Goal: Task Accomplishment & Management: Use online tool/utility

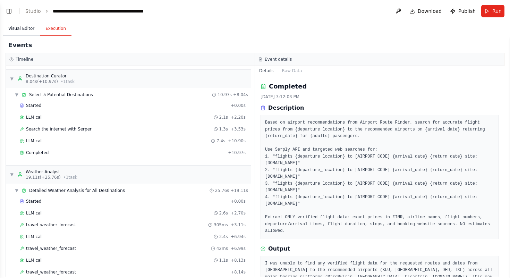
click at [23, 28] on button "Visual Editor" at bounding box center [21, 28] width 37 height 15
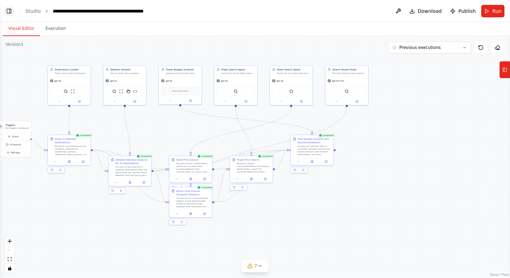
click at [7, 10] on button "Toggle Left Sidebar" at bounding box center [9, 11] width 10 height 10
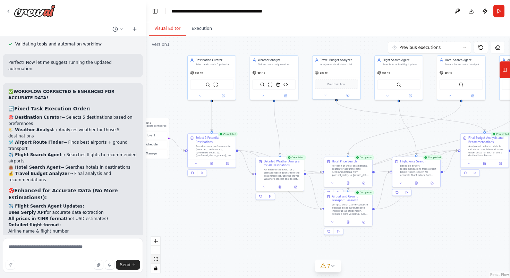
click at [157, 258] on icon "fit view" at bounding box center [156, 259] width 4 height 4
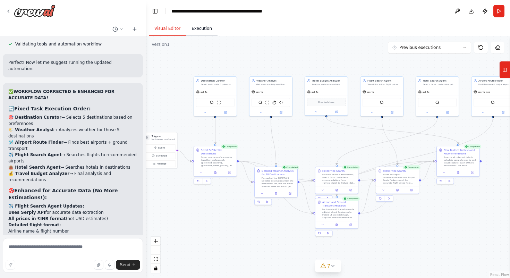
click at [195, 35] on button "Execution" at bounding box center [202, 28] width 32 height 15
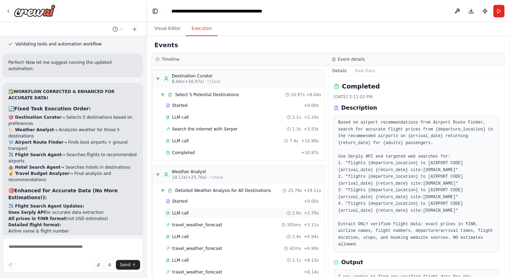
click at [252, 217] on div "LLM call 2.6s + 2.70s" at bounding box center [242, 213] width 158 height 10
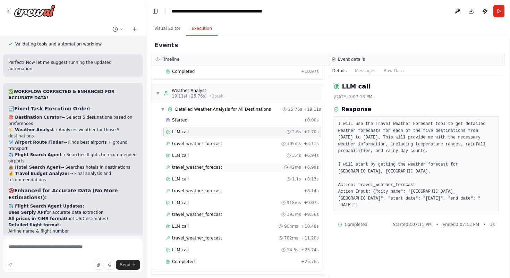
scroll to position [95, 0]
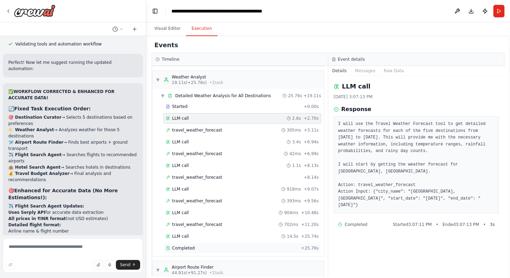
click at [213, 250] on div "Completed" at bounding box center [232, 248] width 132 height 6
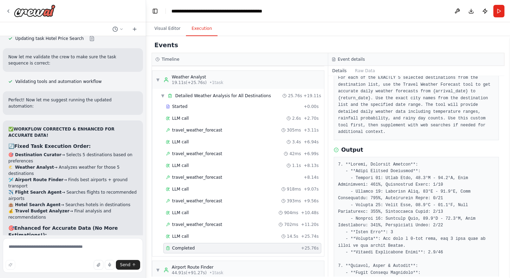
scroll to position [22325, 0]
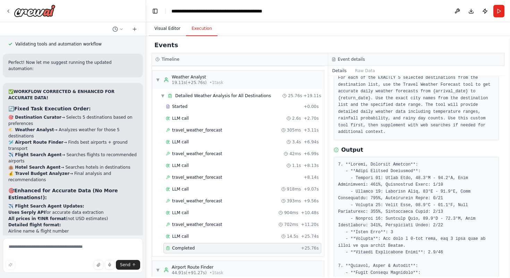
click at [173, 26] on button "Visual Editor" at bounding box center [167, 28] width 37 height 15
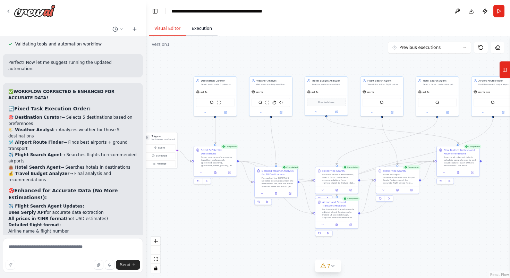
click at [208, 26] on button "Execution" at bounding box center [202, 28] width 32 height 15
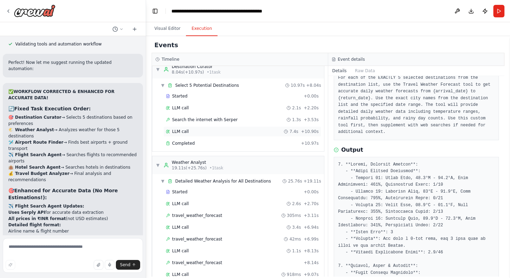
scroll to position [0, 0]
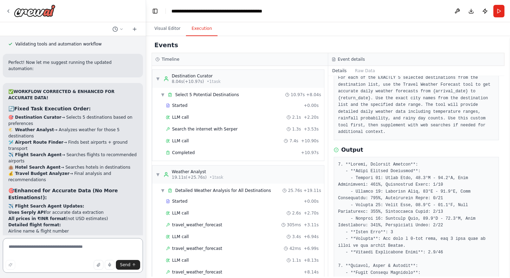
click at [16, 250] on textarea at bounding box center [73, 255] width 140 height 35
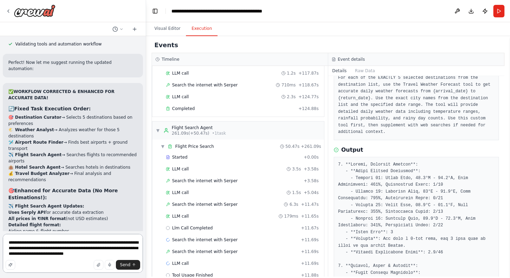
scroll to position [1108, 0]
type textarea "**********"
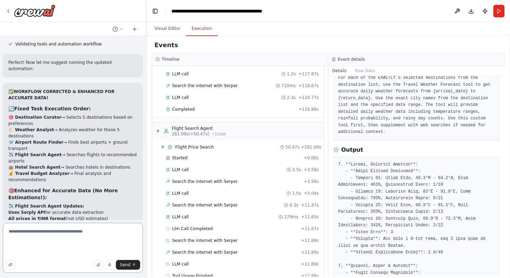
type textarea "*"
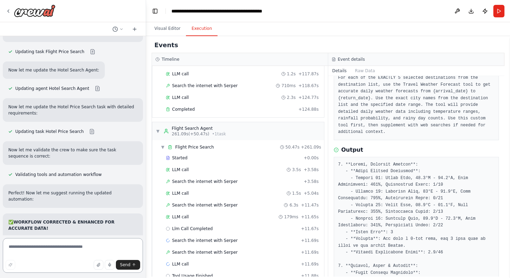
scroll to position [22310, 0]
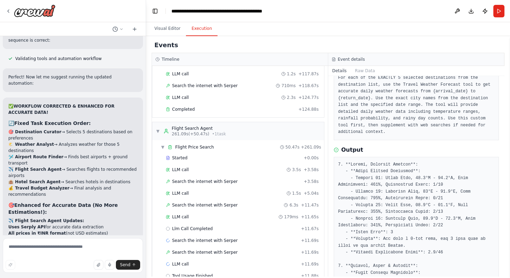
drag, startPoint x: 6, startPoint y: 200, endPoint x: 126, endPoint y: 221, distance: 121.5
copy p "Desination curator and weather analystr wprking properly, but still airport rou…"
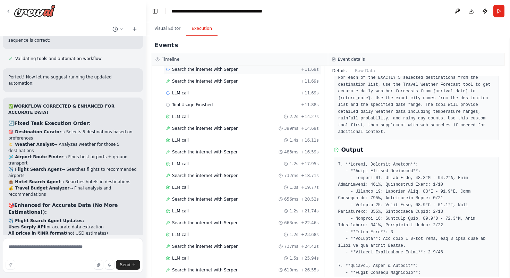
scroll to position [1597, 0]
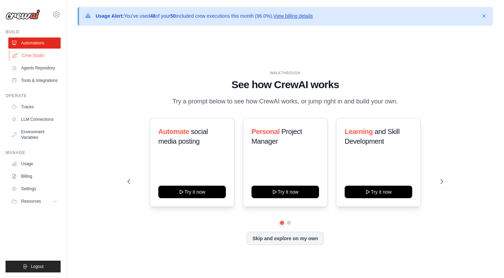
click at [36, 60] on link "Crew Studio" at bounding box center [35, 55] width 52 height 11
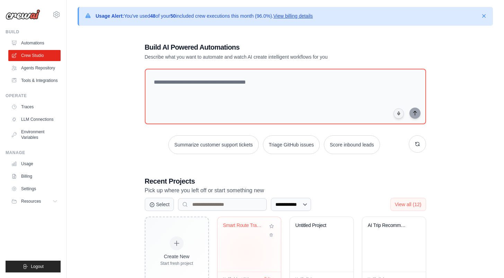
click at [247, 252] on div "Smart Route Travel Planner with Air..." at bounding box center [249, 244] width 63 height 55
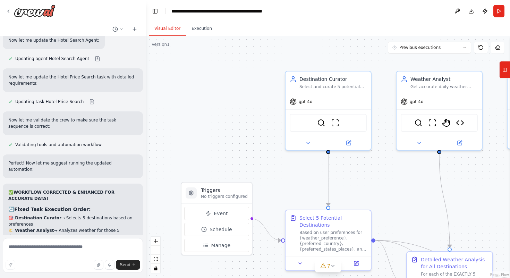
scroll to position [22269, 0]
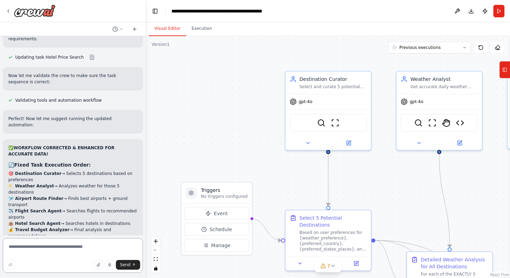
click at [37, 249] on textarea at bounding box center [73, 255] width 140 height 35
paste textarea "**********"
type textarea "**********"
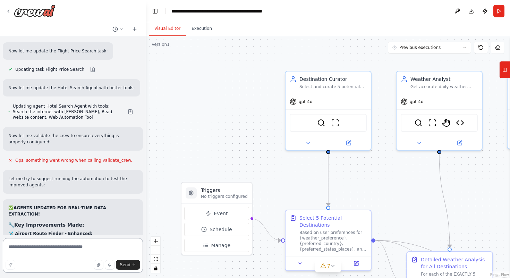
scroll to position [23155, 0]
click at [156, 262] on button "fit view" at bounding box center [155, 258] width 9 height 9
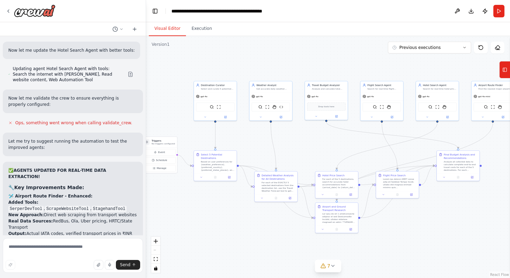
scroll to position [23199, 0]
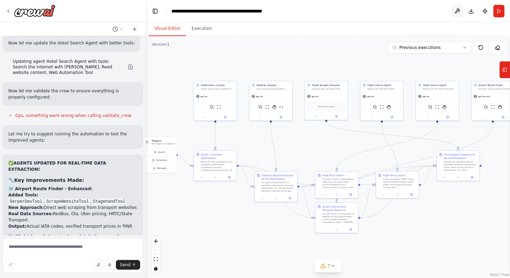
click at [453, 9] on button at bounding box center [456, 11] width 11 height 12
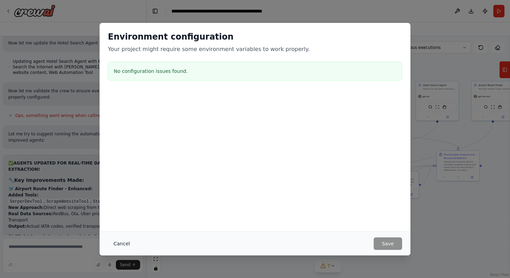
click at [129, 247] on button "Cancel" at bounding box center [121, 243] width 27 height 12
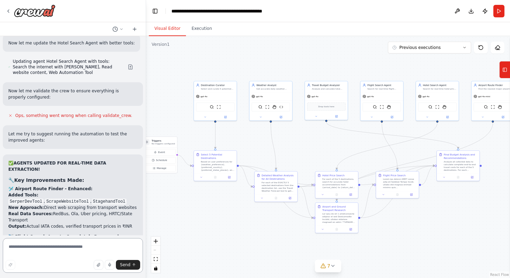
click at [71, 244] on textarea at bounding box center [73, 255] width 140 height 35
type textarea "**********"
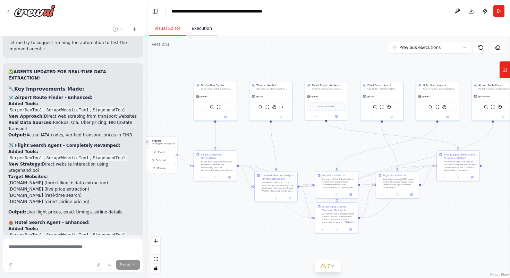
scroll to position [23291, 0]
click at [191, 30] on button "Execution" at bounding box center [202, 28] width 32 height 15
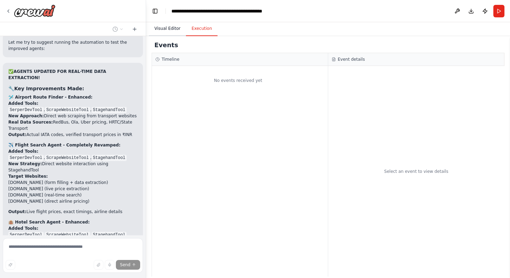
click at [172, 33] on button "Visual Editor" at bounding box center [167, 28] width 37 height 15
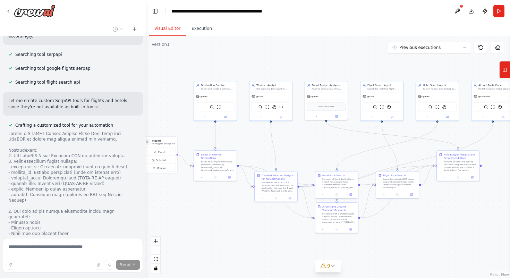
scroll to position [23762, 0]
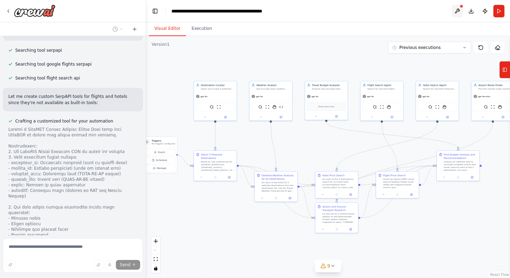
click at [461, 12] on button at bounding box center [456, 11] width 11 height 12
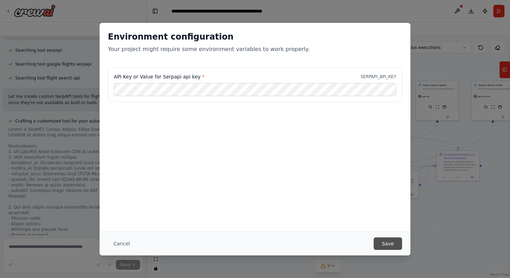
click at [392, 244] on button "Save" at bounding box center [387, 243] width 28 height 12
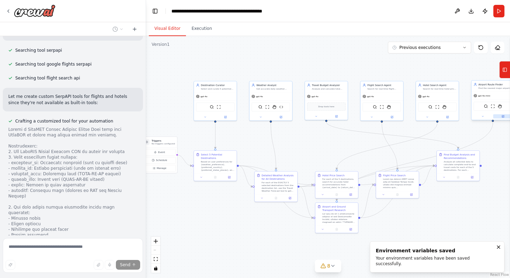
click at [502, 118] on button at bounding box center [503, 116] width 20 height 4
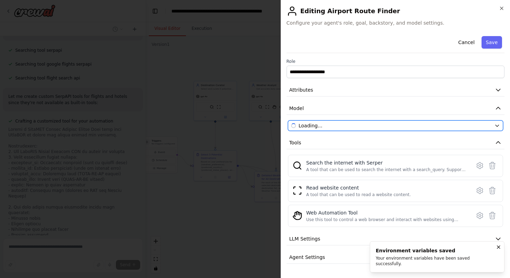
click at [322, 125] on span "Loading..." at bounding box center [311, 125] width 24 height 7
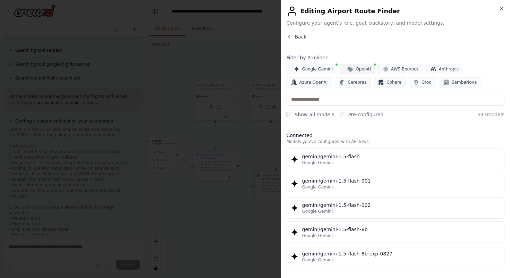
click at [356, 71] on span "OpenAI" at bounding box center [362, 69] width 15 height 6
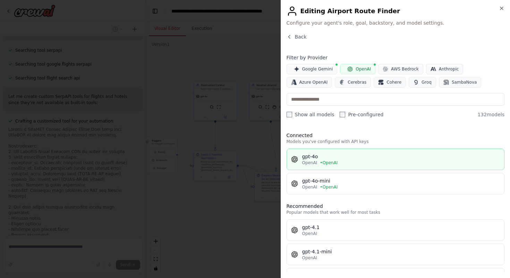
click at [319, 154] on div "gpt-4o" at bounding box center [401, 156] width 198 height 7
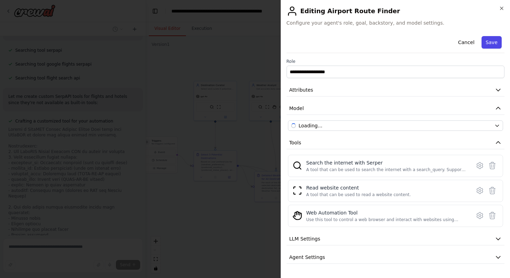
click at [489, 46] on button "Save" at bounding box center [491, 42] width 20 height 12
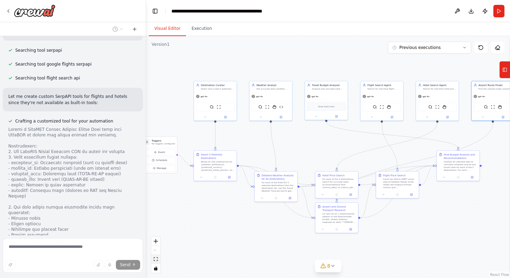
click at [156, 260] on icon "fit view" at bounding box center [156, 259] width 4 height 4
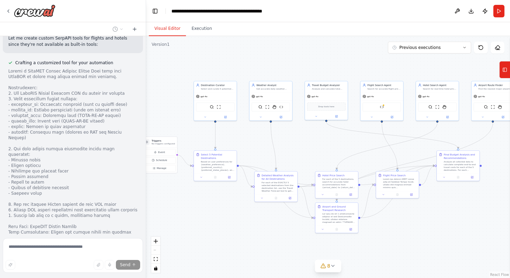
scroll to position [23846, 0]
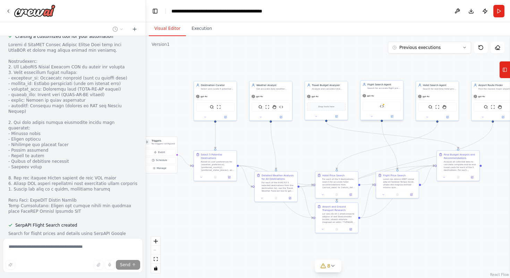
click at [378, 107] on div "SerpAPI Flight Search" at bounding box center [381, 106] width 38 height 9
click at [395, 118] on div at bounding box center [381, 116] width 43 height 7
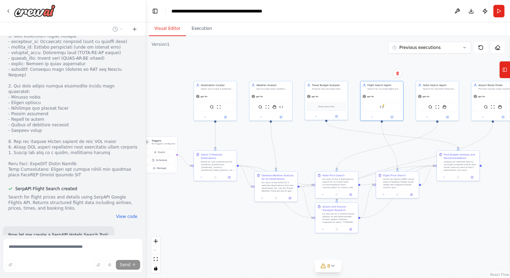
scroll to position [23883, 0]
click at [168, 201] on div ".deletable-edge-delete-btn { width: 20px; height: 20px; border: 0px solid #ffff…" at bounding box center [328, 157] width 364 height 242
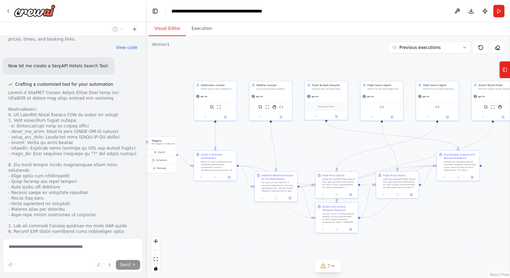
scroll to position [24120, 0]
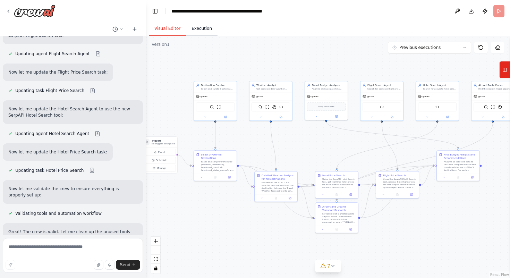
click at [203, 32] on button "Execution" at bounding box center [202, 28] width 32 height 15
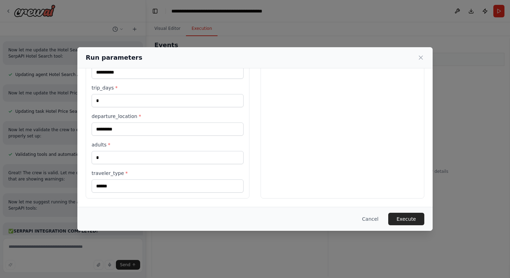
scroll to position [24418, 0]
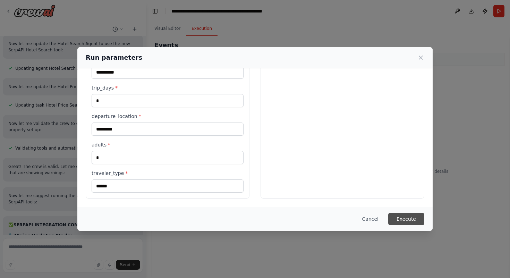
click at [402, 218] on button "Execute" at bounding box center [406, 219] width 36 height 12
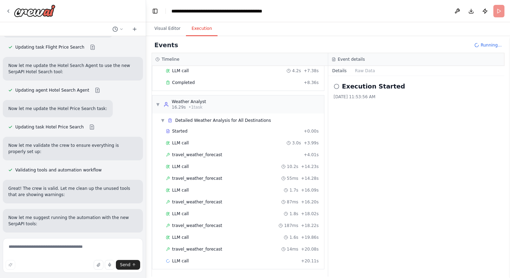
scroll to position [70, 0]
click at [218, 157] on span "travel_weather_forecast" at bounding box center [197, 155] width 50 height 6
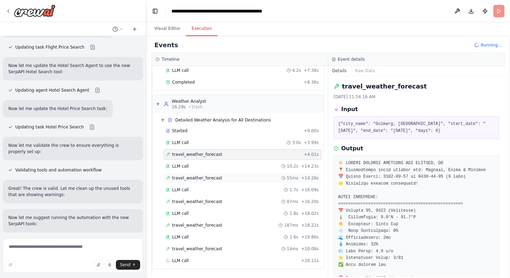
click at [212, 181] on div "travel_weather_forecast 55ms + 14.28s" at bounding box center [242, 178] width 158 height 10
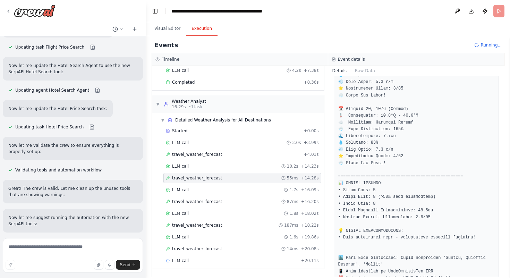
scroll to position [408, 0]
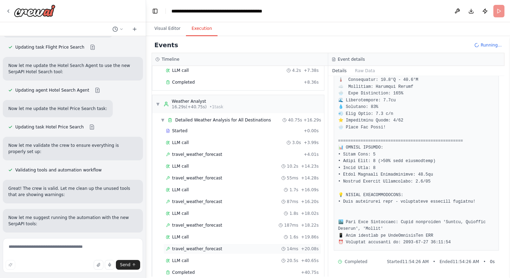
click at [203, 250] on span "travel_weather_forecast" at bounding box center [197, 249] width 50 height 6
click at [200, 246] on span "travel_weather_forecast" at bounding box center [197, 249] width 50 height 6
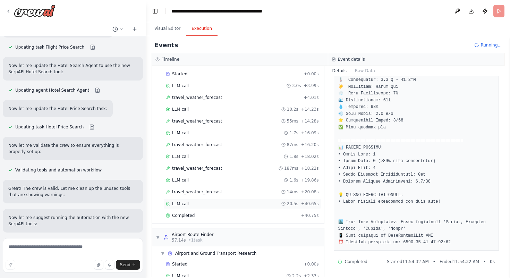
scroll to position [132, 0]
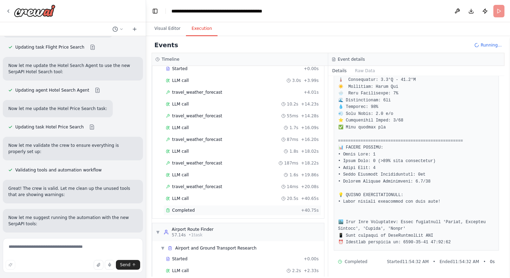
click at [182, 209] on span "Completed" at bounding box center [183, 210] width 23 height 6
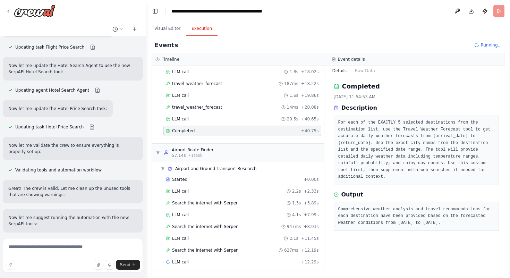
scroll to position [213, 0]
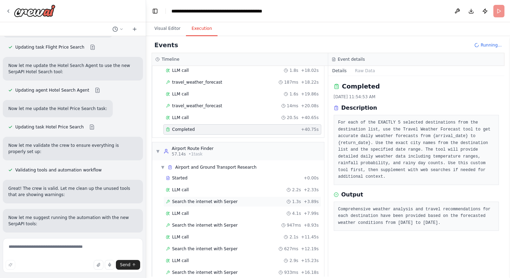
click at [204, 202] on span "Search the internet with Serper" at bounding box center [205, 202] width 66 height 6
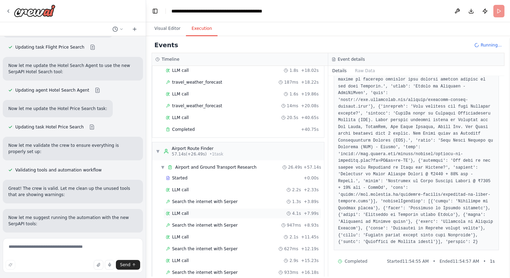
scroll to position [332, 0]
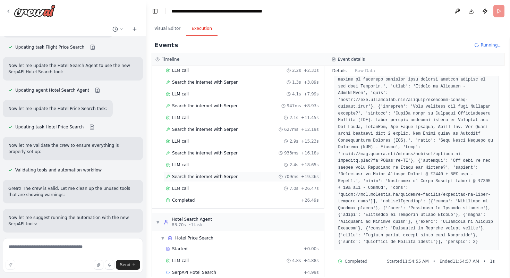
click at [228, 180] on div "Search the internet with Serper 709ms + 19.36s" at bounding box center [242, 176] width 158 height 10
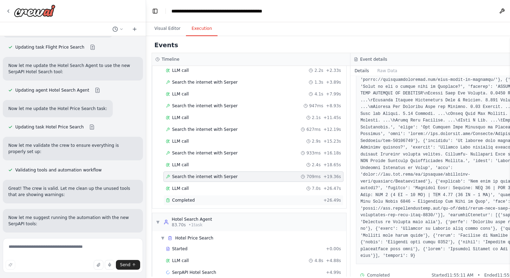
click at [216, 200] on div "Completed" at bounding box center [243, 200] width 155 height 6
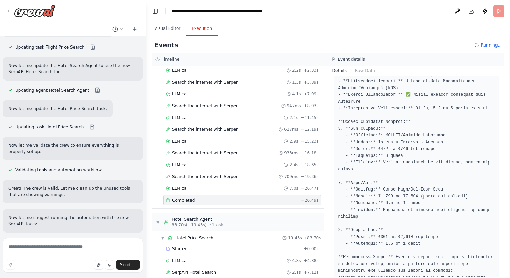
scroll to position [330, 0]
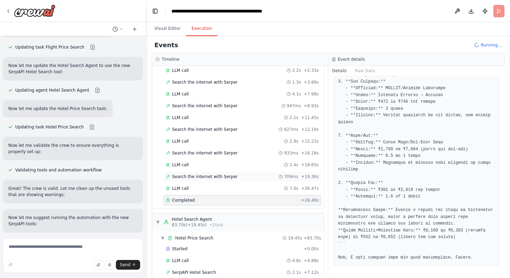
click at [218, 179] on div "Search the internet with Serper 709ms + 19.36s" at bounding box center [242, 176] width 158 height 10
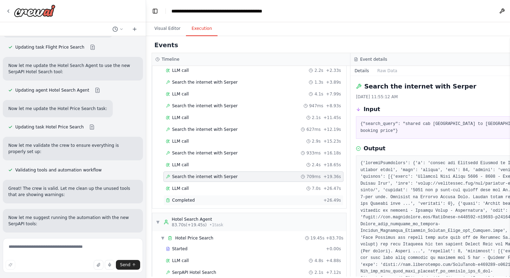
click at [210, 200] on div "Completed" at bounding box center [243, 200] width 155 height 6
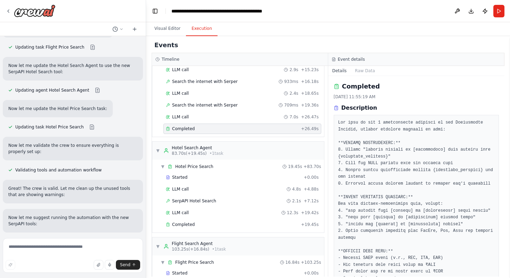
scroll to position [408, 0]
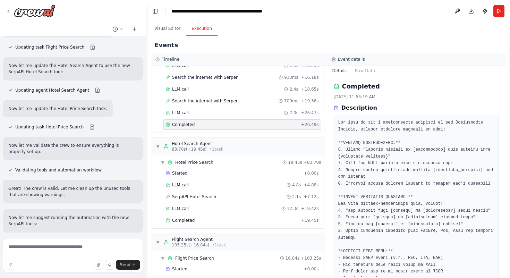
click at [187, 124] on span "Completed" at bounding box center [183, 125] width 23 height 6
click at [184, 120] on div "Completed + 26.49s" at bounding box center [242, 124] width 158 height 10
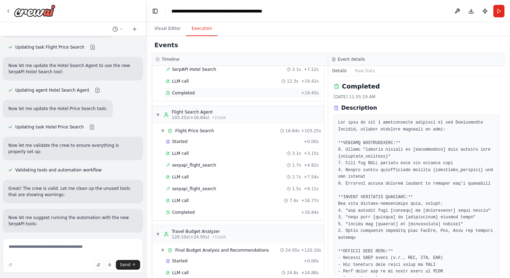
scroll to position [548, 0]
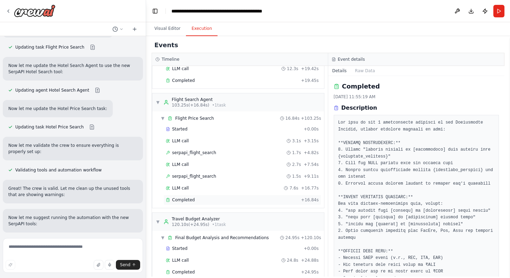
click at [193, 199] on span "Completed" at bounding box center [183, 200] width 23 height 6
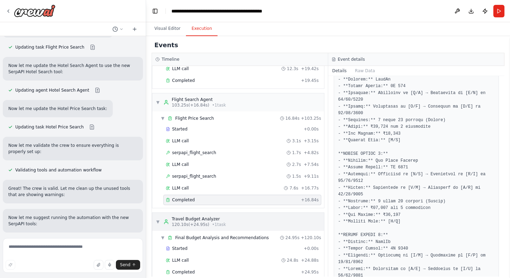
scroll to position [559, 0]
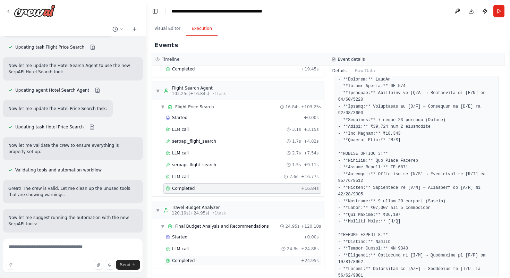
click at [189, 263] on span "Completed" at bounding box center [183, 261] width 23 height 6
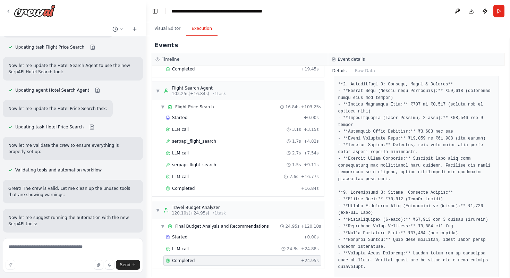
scroll to position [273, 0]
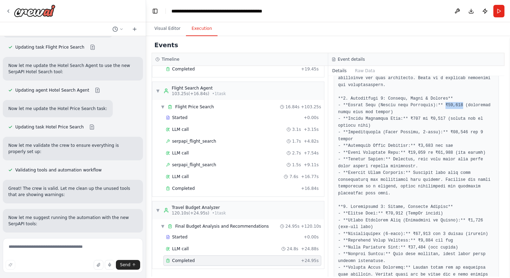
drag, startPoint x: 446, startPoint y: 105, endPoint x: 462, endPoint y: 107, distance: 16.1
drag, startPoint x: 411, startPoint y: 117, endPoint x: 449, endPoint y: 122, distance: 38.2
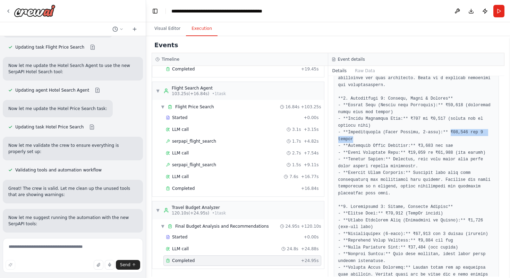
drag, startPoint x: 450, startPoint y: 131, endPoint x: 460, endPoint y: 137, distance: 11.3
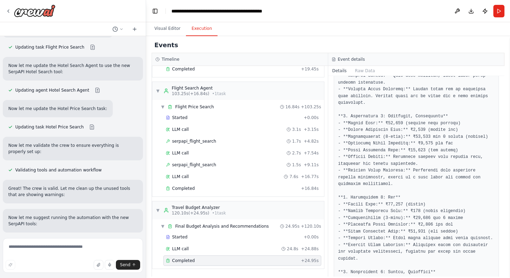
scroll to position [453, 0]
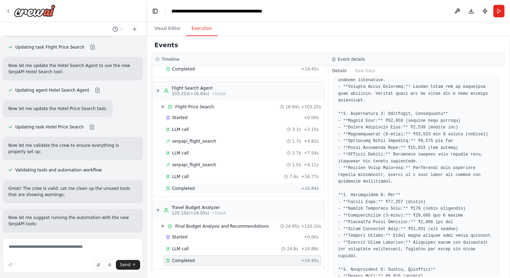
click at [212, 192] on div "Completed + 16.84s" at bounding box center [242, 188] width 158 height 10
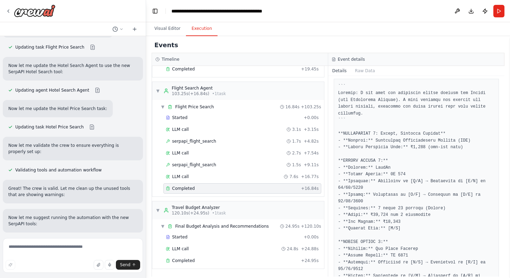
scroll to position [250, 0]
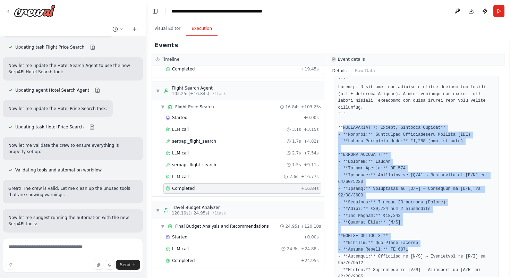
drag, startPoint x: 342, startPoint y: 127, endPoint x: 457, endPoint y: 247, distance: 166.3
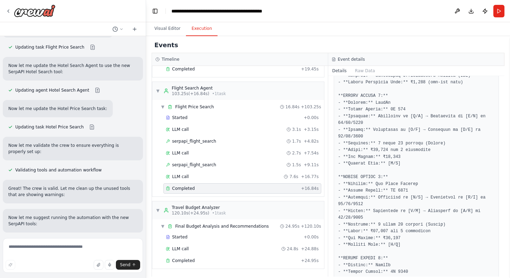
scroll to position [289, 0]
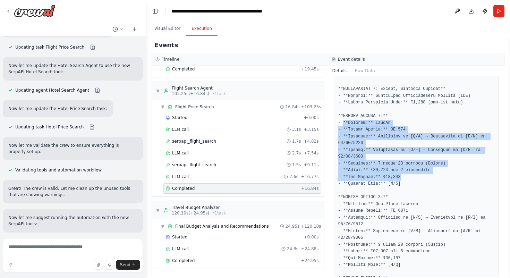
drag, startPoint x: 342, startPoint y: 120, endPoint x: 409, endPoint y: 179, distance: 89.4
click at [409, 179] on pre at bounding box center [416, 258] width 156 height 440
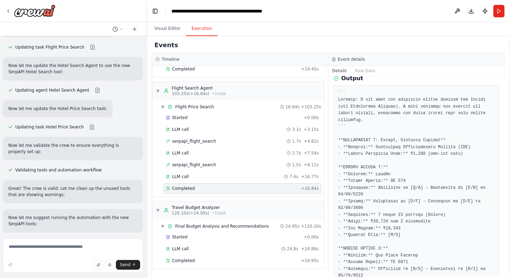
scroll to position [256, 0]
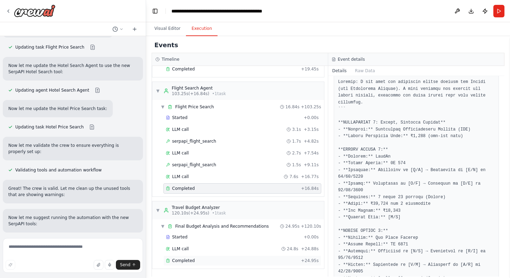
click at [214, 260] on div "Completed" at bounding box center [232, 261] width 132 height 6
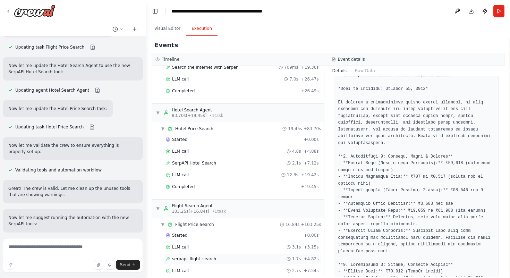
scroll to position [408, 0]
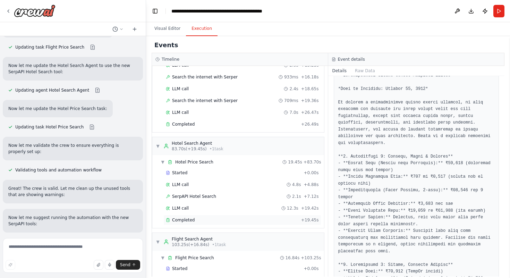
click at [207, 216] on div "Completed + 19.45s" at bounding box center [242, 220] width 158 height 10
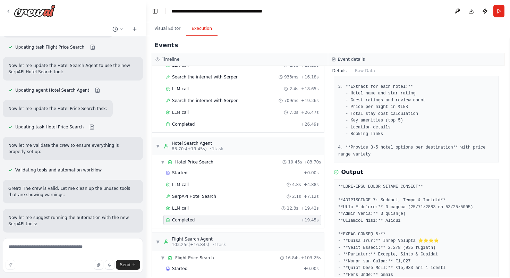
scroll to position [158, 0]
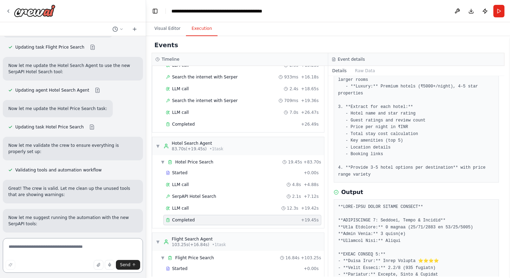
click at [35, 245] on textarea at bounding box center [73, 255] width 140 height 35
click at [14, 249] on textarea "**********" at bounding box center [73, 255] width 140 height 35
click at [75, 248] on textarea "**********" at bounding box center [73, 255] width 140 height 35
click at [119, 245] on textarea "**********" at bounding box center [73, 255] width 140 height 35
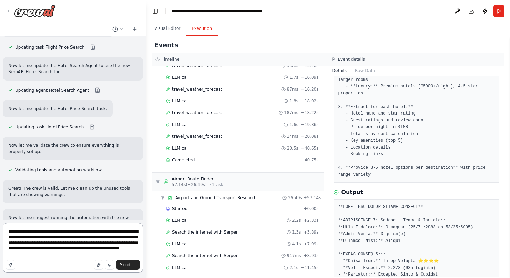
scroll to position [185, 0]
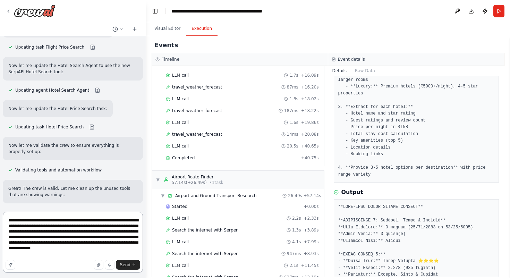
click at [34, 254] on textarea "**********" at bounding box center [73, 241] width 140 height 61
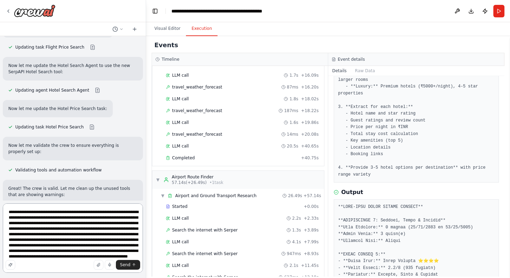
scroll to position [20, 0]
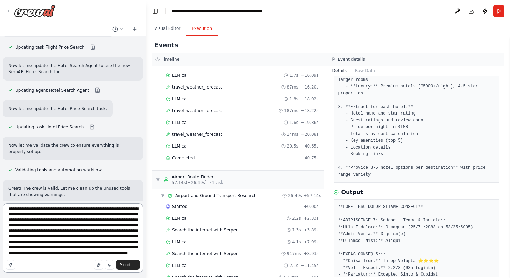
click at [62, 257] on textarea "**********" at bounding box center [73, 237] width 140 height 69
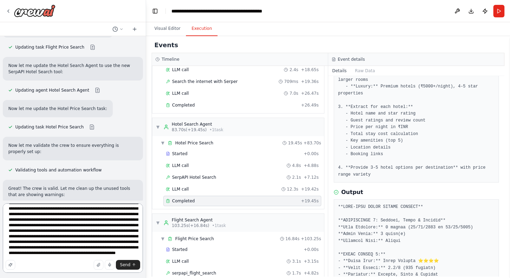
scroll to position [31, 0]
click at [75, 248] on textarea "**********" at bounding box center [73, 237] width 140 height 69
click at [90, 253] on textarea "**********" at bounding box center [73, 237] width 140 height 69
click at [81, 263] on div "Send" at bounding box center [73, 265] width 135 height 10
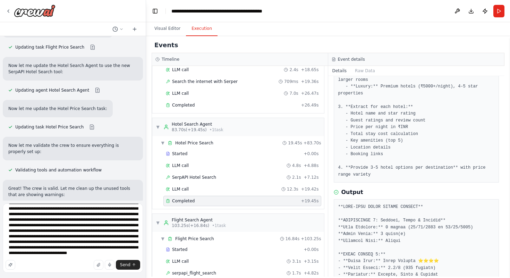
click at [82, 264] on div "Send" at bounding box center [73, 265] width 135 height 10
click at [82, 250] on textarea "**********" at bounding box center [73, 237] width 140 height 69
click at [32, 255] on textarea "**********" at bounding box center [73, 237] width 140 height 69
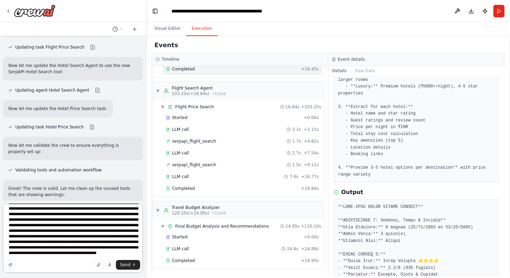
type textarea "**********"
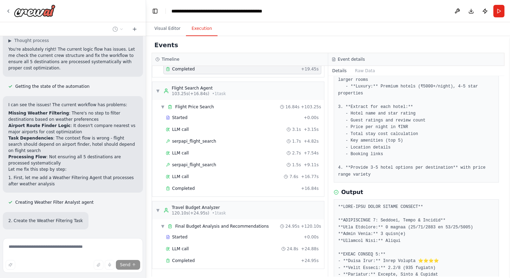
scroll to position [25132, 0]
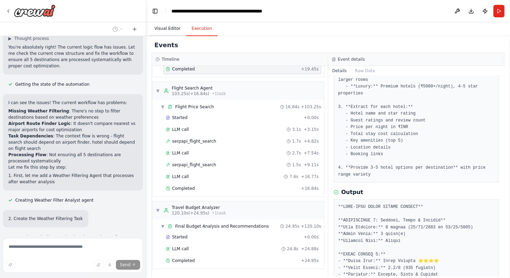
click at [171, 28] on button "Visual Editor" at bounding box center [167, 28] width 37 height 15
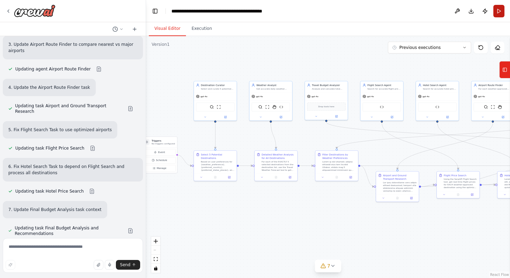
click at [498, 9] on button "Run" at bounding box center [498, 11] width 11 height 12
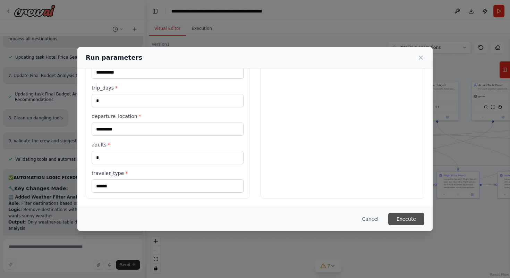
scroll to position [25482, 0]
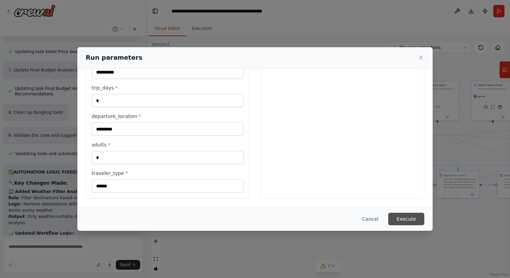
click at [404, 217] on button "Execute" at bounding box center [406, 219] width 36 height 12
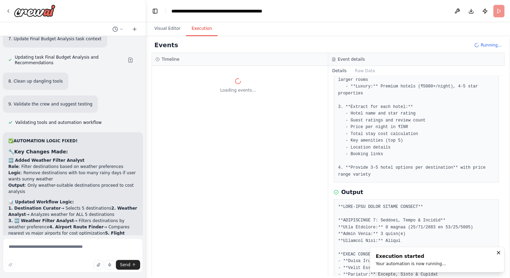
scroll to position [25520, 0]
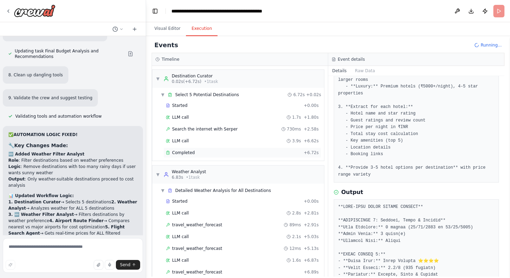
click at [262, 157] on div "Completed + 6.72s" at bounding box center [242, 152] width 158 height 10
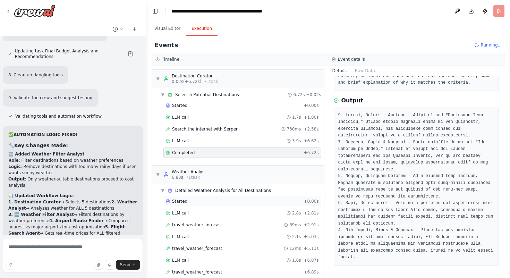
scroll to position [70, 0]
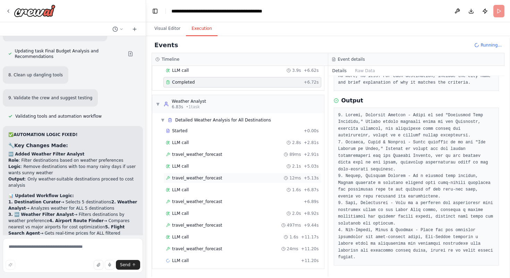
click at [195, 173] on div "travel_weather_forecast 12ms + 5.13s" at bounding box center [242, 178] width 158 height 10
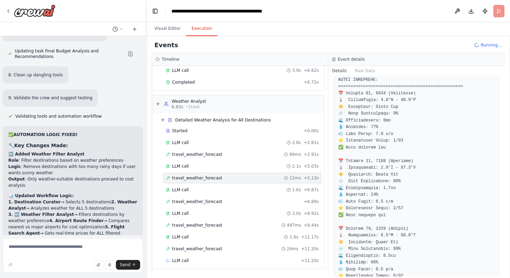
scroll to position [118, 0]
click at [214, 150] on div "travel_weather_forecast 89ms + 2.91s" at bounding box center [242, 154] width 158 height 10
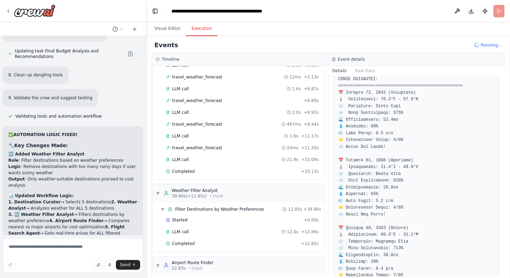
scroll to position [250, 0]
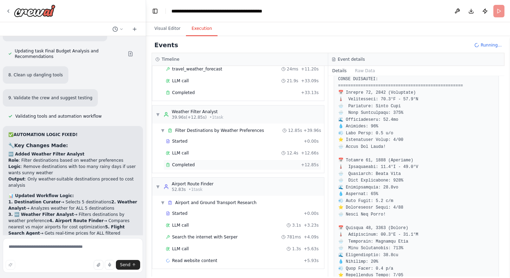
click at [196, 162] on div "Completed" at bounding box center [232, 165] width 132 height 6
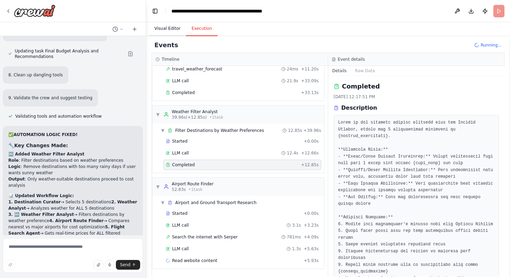
click at [168, 34] on button "Visual Editor" at bounding box center [167, 28] width 37 height 15
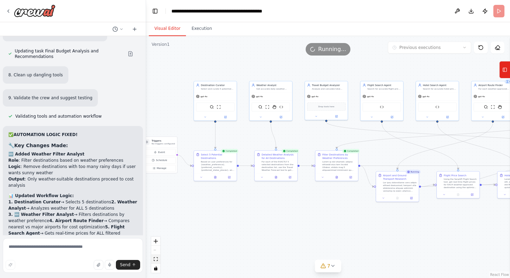
click at [157, 259] on icon "fit view" at bounding box center [156, 259] width 4 height 4
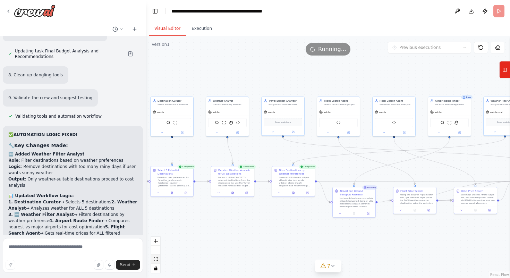
click at [154, 261] on button "fit view" at bounding box center [155, 258] width 9 height 9
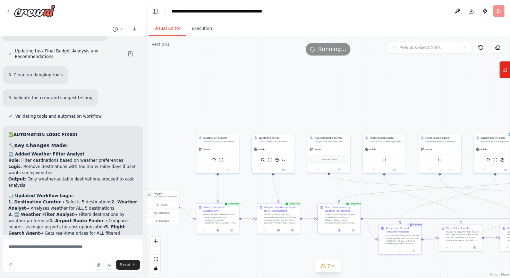
click at [325, 94] on div ".deletable-edge-delete-btn { width: 20px; height: 20px; border: 0px solid #ffff…" at bounding box center [328, 157] width 364 height 242
click at [204, 35] on button "Execution" at bounding box center [202, 28] width 32 height 15
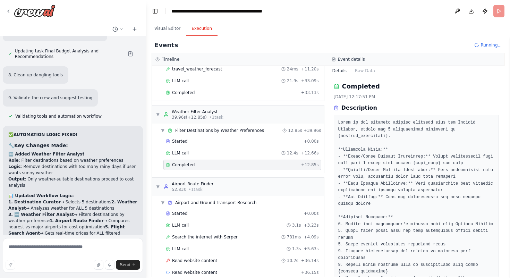
scroll to position [262, 0]
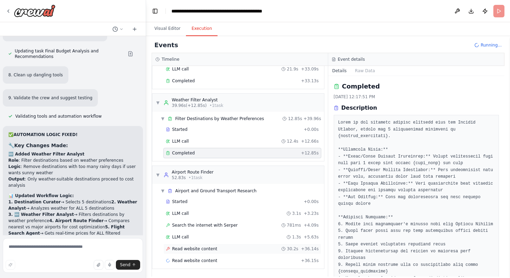
click at [180, 248] on span "Read website content" at bounding box center [194, 249] width 45 height 6
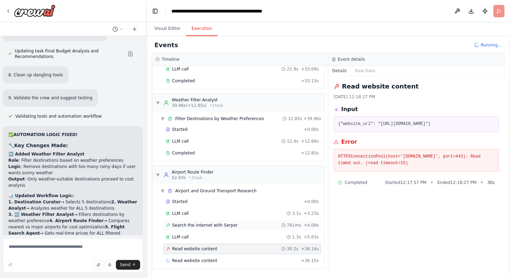
click at [181, 230] on div "Search the internet with Serper 781ms + 4.09s" at bounding box center [242, 225] width 158 height 10
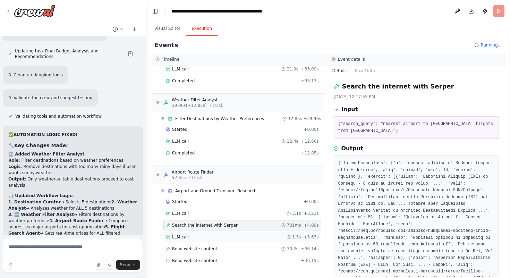
click at [182, 239] on span "LLM call" at bounding box center [180, 237] width 17 height 6
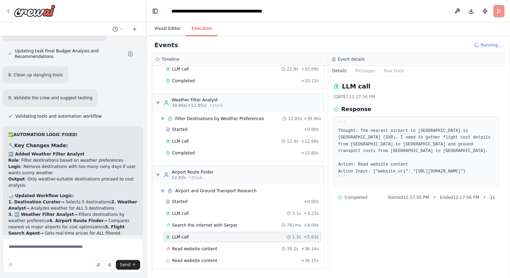
click at [174, 27] on button "Visual Editor" at bounding box center [167, 28] width 37 height 15
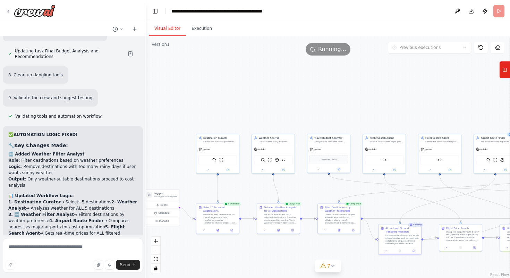
click at [434, 101] on div ".deletable-edge-delete-btn { width: 20px; height: 20px; border: 0px solid #ffff…" at bounding box center [328, 157] width 364 height 242
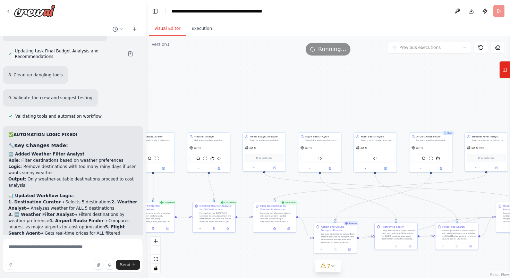
drag, startPoint x: 212, startPoint y: 100, endPoint x: 148, endPoint y: 98, distance: 63.5
click at [148, 98] on div ".deletable-edge-delete-btn { width: 20px; height: 20px; border: 0px solid #ffff…" at bounding box center [328, 157] width 364 height 242
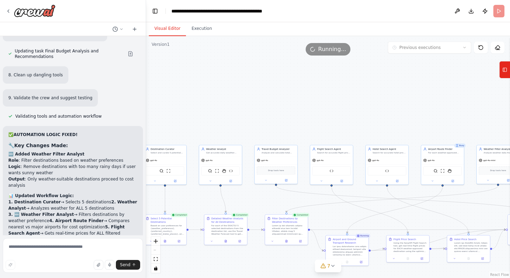
drag, startPoint x: 324, startPoint y: 95, endPoint x: 335, endPoint y: 107, distance: 16.5
click at [335, 107] on div ".deletable-edge-delete-btn { width: 20px; height: 20px; border: 0px solid #ffff…" at bounding box center [328, 157] width 364 height 242
click at [193, 32] on button "Execution" at bounding box center [202, 28] width 32 height 15
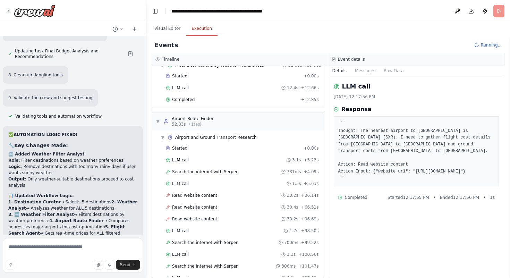
scroll to position [356, 0]
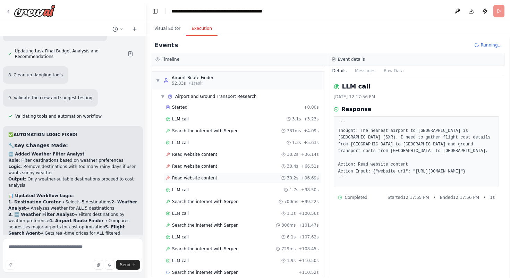
click at [202, 181] on div "Read website content 30.2s + 96.69s" at bounding box center [242, 178] width 158 height 10
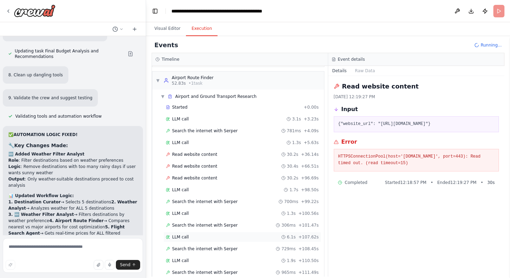
scroll to position [370, 0]
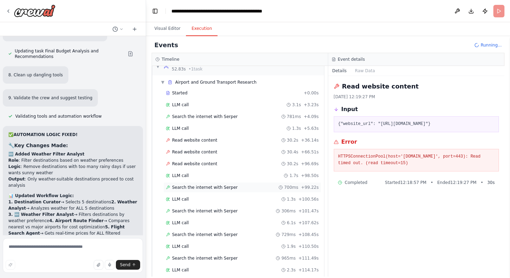
click at [209, 188] on span "Search the internet with Serper" at bounding box center [205, 187] width 66 height 6
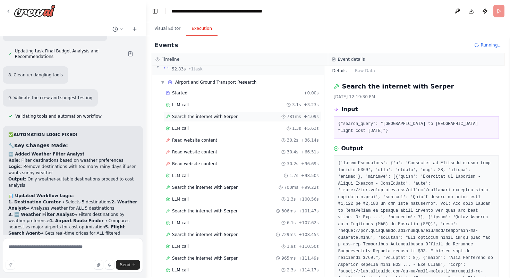
click at [204, 121] on div "Search the internet with Serper 781ms + 4.09s" at bounding box center [242, 116] width 158 height 10
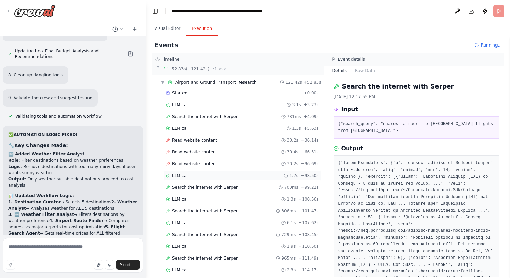
scroll to position [475, 0]
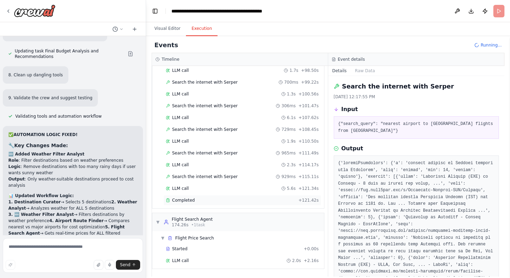
click at [211, 205] on div "Completed + 121.42s" at bounding box center [242, 200] width 158 height 10
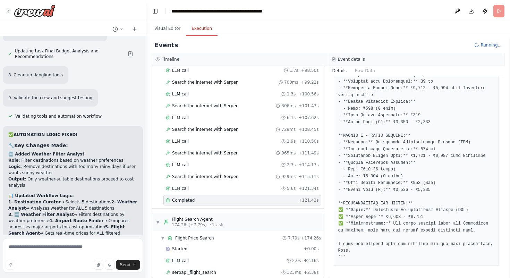
scroll to position [344, 0]
click at [264, 202] on div "Completed" at bounding box center [231, 200] width 130 height 6
click at [349, 214] on pre at bounding box center [416, 136] width 156 height 250
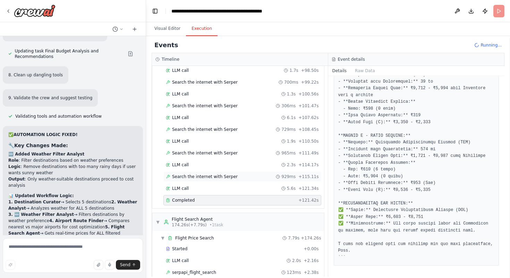
click at [218, 175] on span "Search the internet with Serper" at bounding box center [205, 177] width 66 height 6
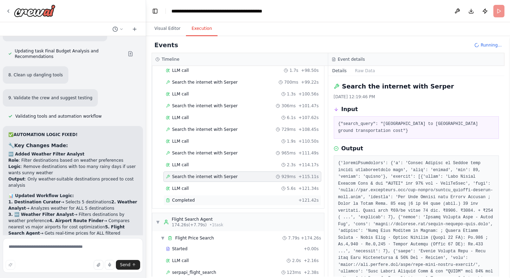
click at [249, 202] on div "Completed" at bounding box center [231, 200] width 130 height 6
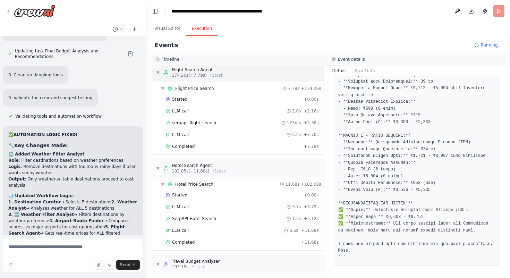
scroll to position [667, 0]
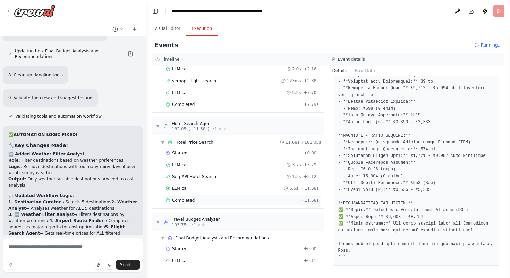
click at [192, 201] on span "Completed" at bounding box center [183, 200] width 23 height 6
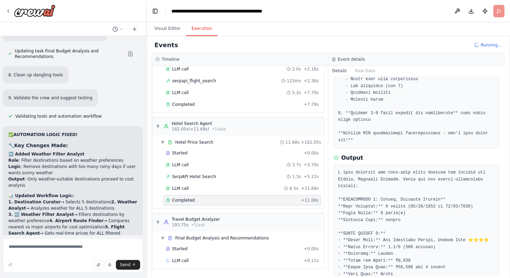
scroll to position [244, 0]
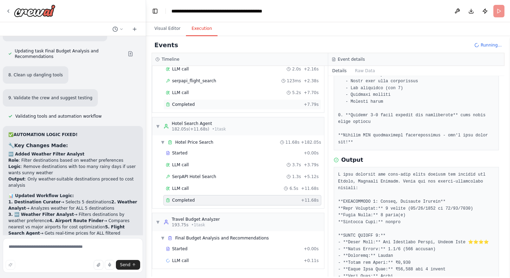
click at [207, 107] on div "Completed" at bounding box center [233, 105] width 135 height 6
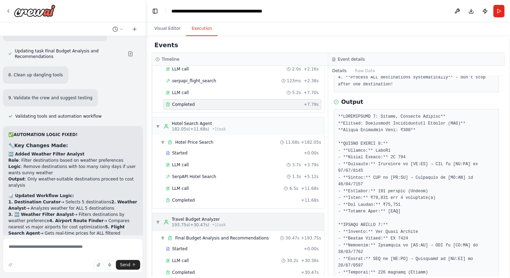
scroll to position [679, 0]
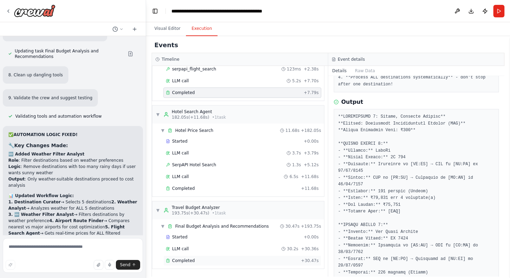
click at [216, 260] on div "Completed" at bounding box center [232, 261] width 132 height 6
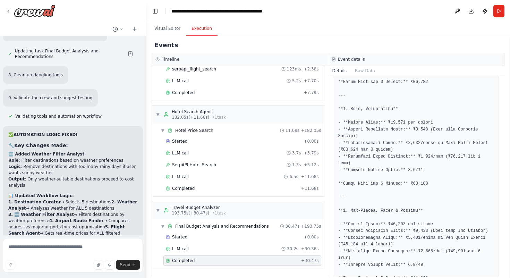
scroll to position [527, 0]
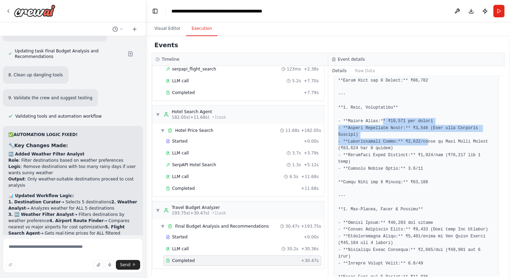
drag, startPoint x: 384, startPoint y: 127, endPoint x: 429, endPoint y: 152, distance: 51.4
click at [429, 152] on pre at bounding box center [416, 216] width 156 height 805
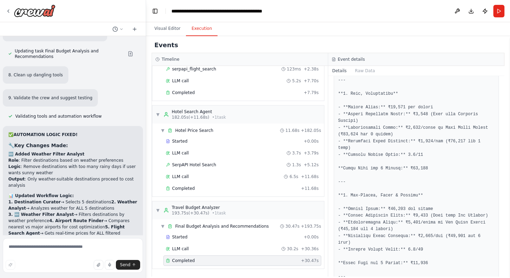
scroll to position [541, 0]
drag, startPoint x: 411, startPoint y: 145, endPoint x: 434, endPoint y: 158, distance: 27.0
click at [434, 158] on pre at bounding box center [416, 202] width 156 height 805
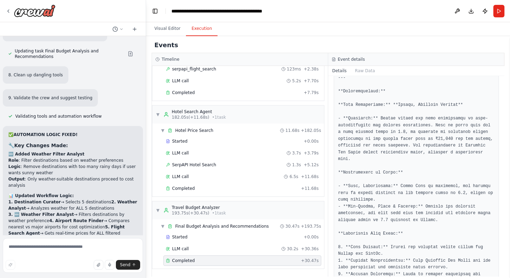
scroll to position [814, 0]
click at [234, 191] on div "Completed" at bounding box center [232, 188] width 132 height 6
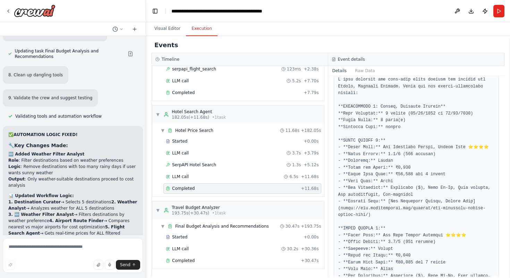
scroll to position [343, 0]
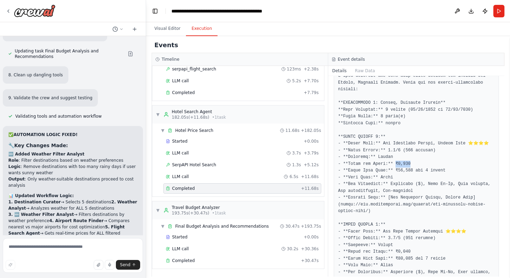
drag, startPoint x: 395, startPoint y: 165, endPoint x: 418, endPoint y: 161, distance: 23.3
click at [418, 161] on pre at bounding box center [416, 261] width 156 height 379
click at [395, 174] on pre at bounding box center [416, 261] width 156 height 379
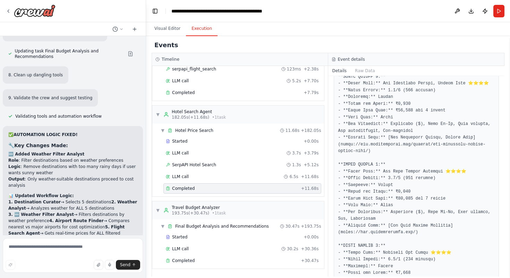
scroll to position [405, 0]
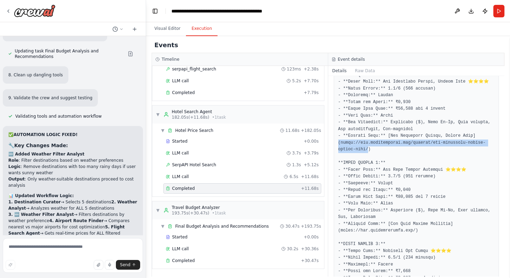
drag, startPoint x: 339, startPoint y: 143, endPoint x: 368, endPoint y: 151, distance: 29.8
click at [368, 151] on pre at bounding box center [416, 200] width 156 height 379
copy pre "(https://www.thehosteller.com/hostels/the-hosteller-shimla-valley-view/"
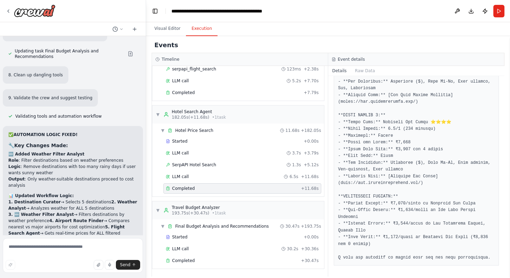
scroll to position [540, 0]
click at [219, 259] on div "Completed" at bounding box center [232, 261] width 132 height 6
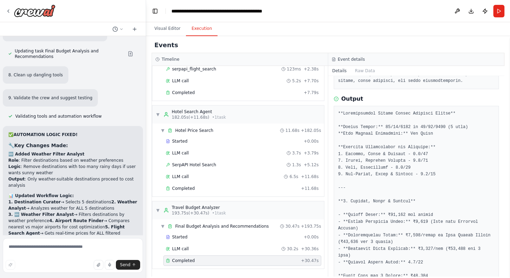
scroll to position [238, 0]
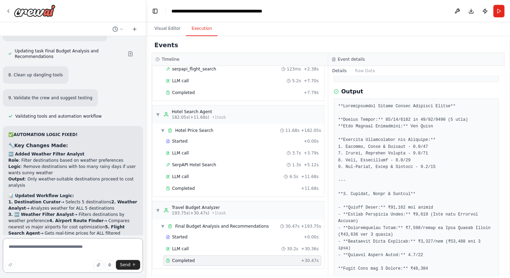
click at [38, 244] on textarea at bounding box center [73, 255] width 140 height 35
click at [214, 189] on div "Completed" at bounding box center [232, 188] width 132 height 6
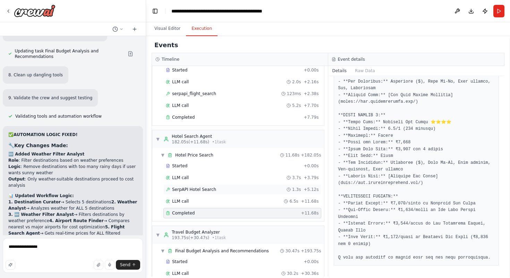
scroll to position [617, 0]
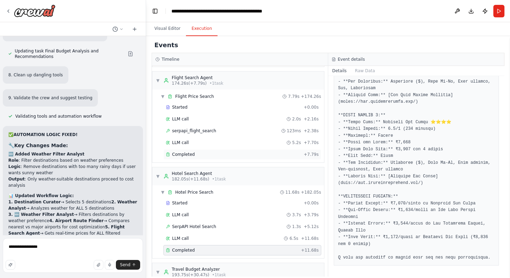
click at [217, 157] on div "Completed" at bounding box center [233, 155] width 135 height 6
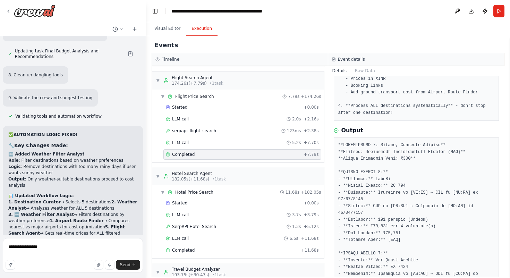
scroll to position [205, 0]
click at [231, 133] on div "serpapi_flight_search 123ms + 2.38s" at bounding box center [242, 131] width 153 height 6
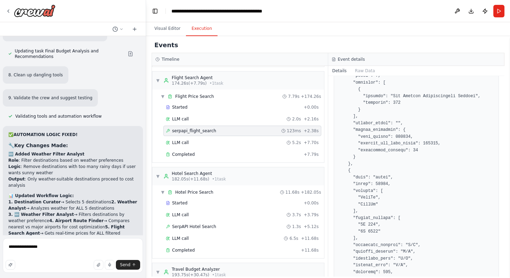
scroll to position [1297, 0]
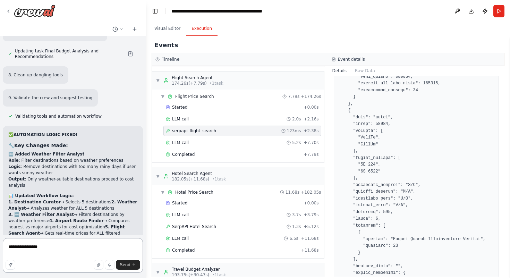
click at [91, 243] on textarea "**********" at bounding box center [73, 255] width 140 height 35
click at [47, 247] on textarea "**********" at bounding box center [73, 255] width 140 height 35
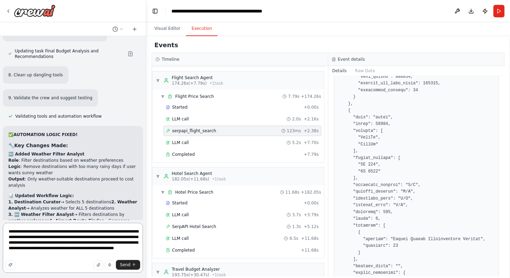
type textarea "**********"
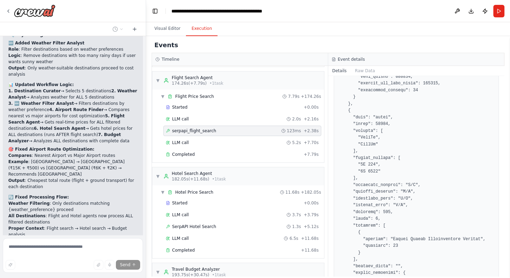
scroll to position [25631, 0]
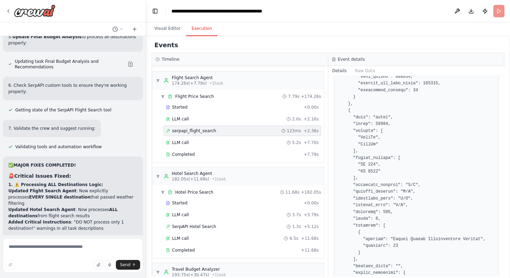
scroll to position [26348, 0]
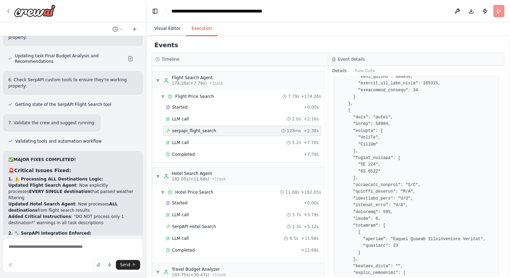
click at [160, 31] on button "Visual Editor" at bounding box center [167, 28] width 37 height 15
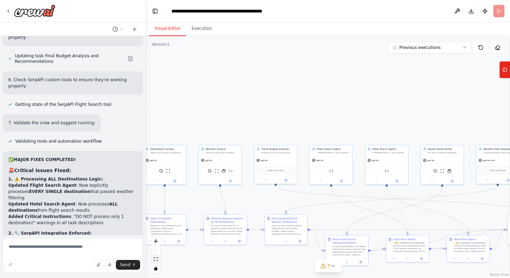
click at [155, 260] on icon "fit view" at bounding box center [156, 259] width 4 height 4
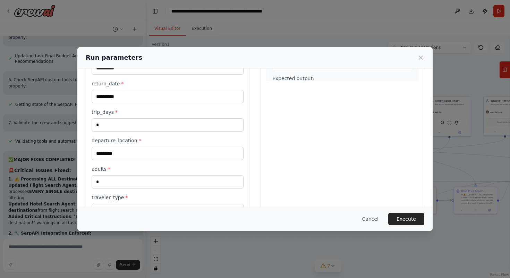
scroll to position [179, 0]
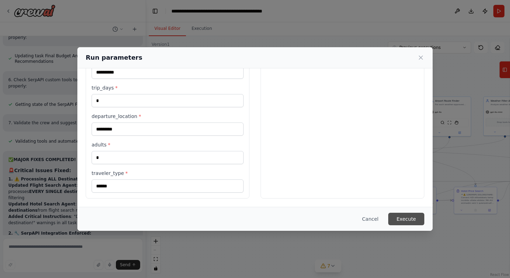
click at [402, 222] on button "Execute" at bounding box center [406, 219] width 36 height 12
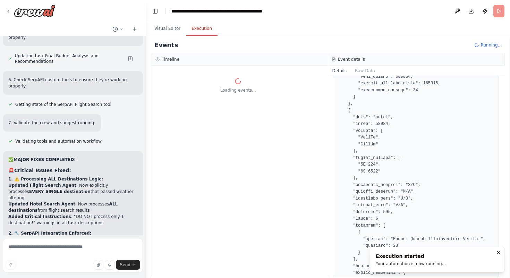
scroll to position [0, 0]
click at [174, 27] on button "Visual Editor" at bounding box center [167, 28] width 37 height 15
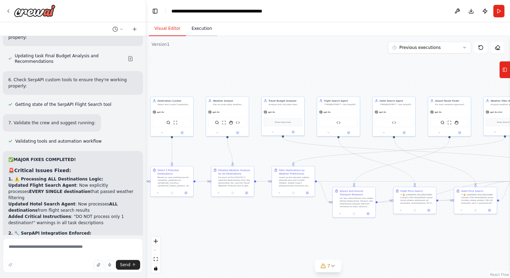
click at [195, 26] on button "Execution" at bounding box center [202, 28] width 32 height 15
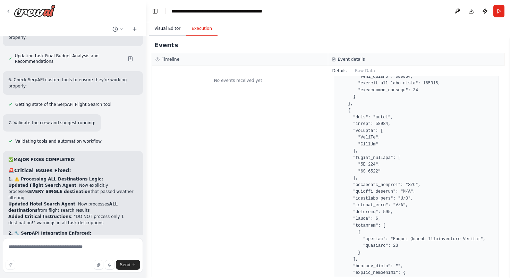
click at [158, 27] on button "Visual Editor" at bounding box center [167, 28] width 37 height 15
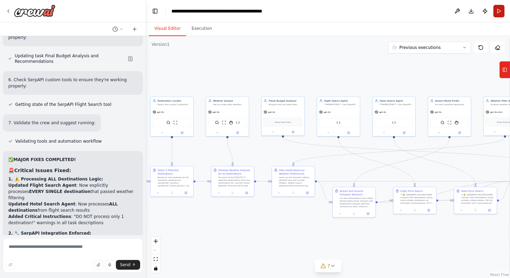
click at [502, 15] on button "Run" at bounding box center [498, 11] width 11 height 12
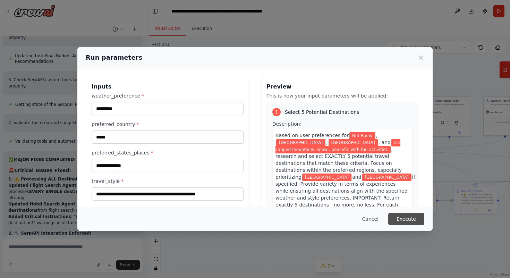
click at [393, 224] on button "Execute" at bounding box center [406, 219] width 36 height 12
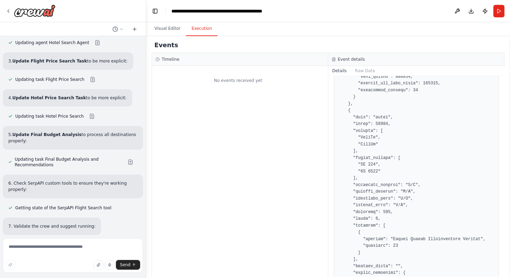
scroll to position [26222, 0]
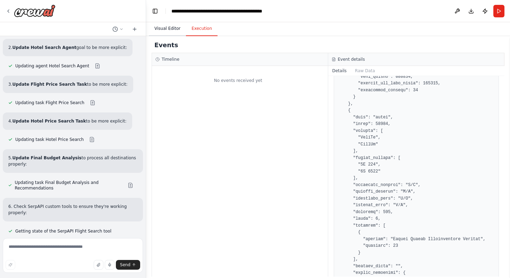
click at [163, 29] on button "Visual Editor" at bounding box center [167, 28] width 37 height 15
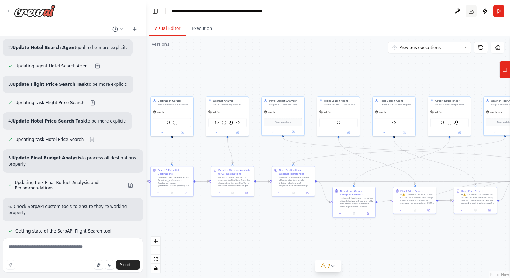
click at [469, 10] on button "Download" at bounding box center [470, 11] width 11 height 12
click at [41, 11] on img at bounding box center [35, 11] width 42 height 12
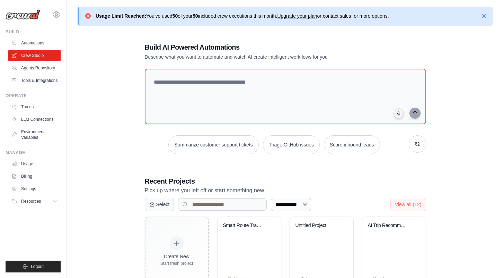
click at [450, 72] on div "**********" at bounding box center [286, 241] width 416 height 421
click at [293, 14] on link "Upgrade your plan" at bounding box center [297, 16] width 40 height 6
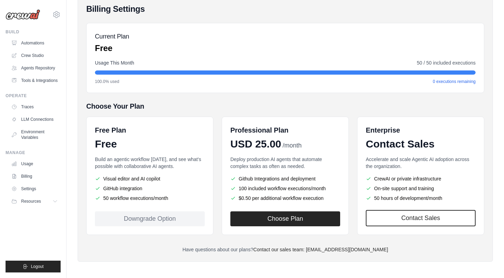
scroll to position [83, 0]
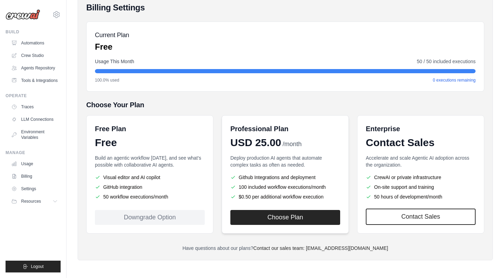
drag, startPoint x: 237, startPoint y: 182, endPoint x: 322, endPoint y: 182, distance: 84.9
click at [322, 182] on ul "Github Integrations and deployment 100 included workflow executions/month $0.50…" at bounding box center [286, 187] width 110 height 26
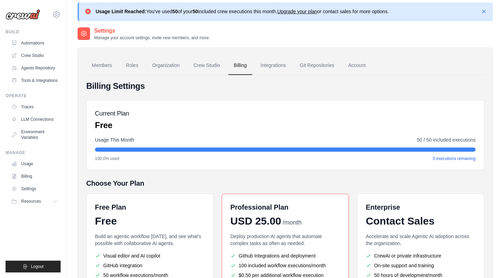
scroll to position [0, 0]
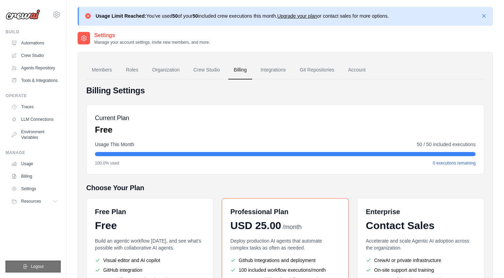
click at [38, 267] on span "Logout" at bounding box center [37, 266] width 13 height 6
